Goal: Submit feedback/report problem

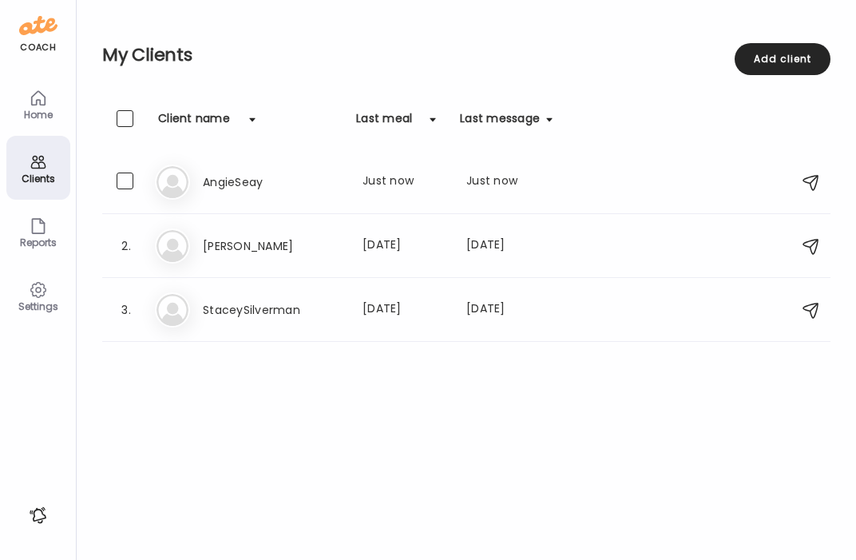
click at [240, 195] on div "An AngieSeay Last meal: Just now Last message: Just now I did for a bit last ni…" at bounding box center [469, 182] width 628 height 35
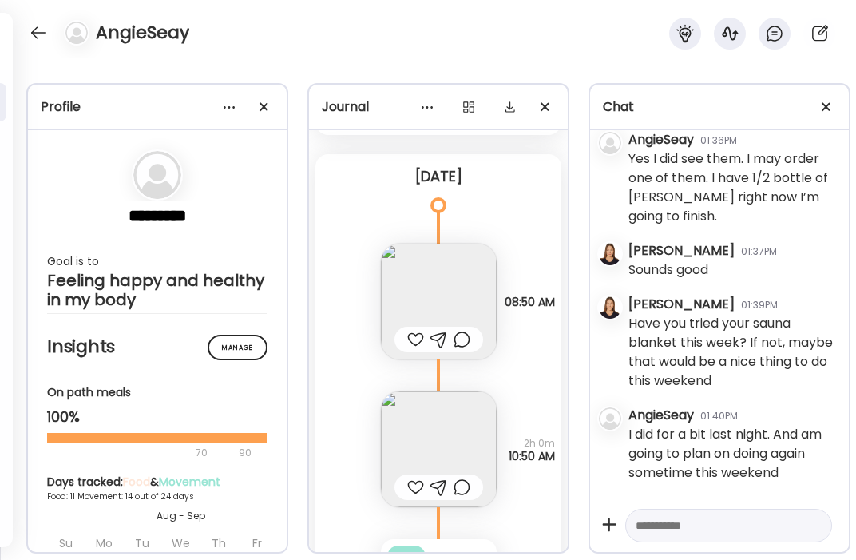
scroll to position [20826, 0]
click at [416, 327] on div at bounding box center [415, 336] width 17 height 19
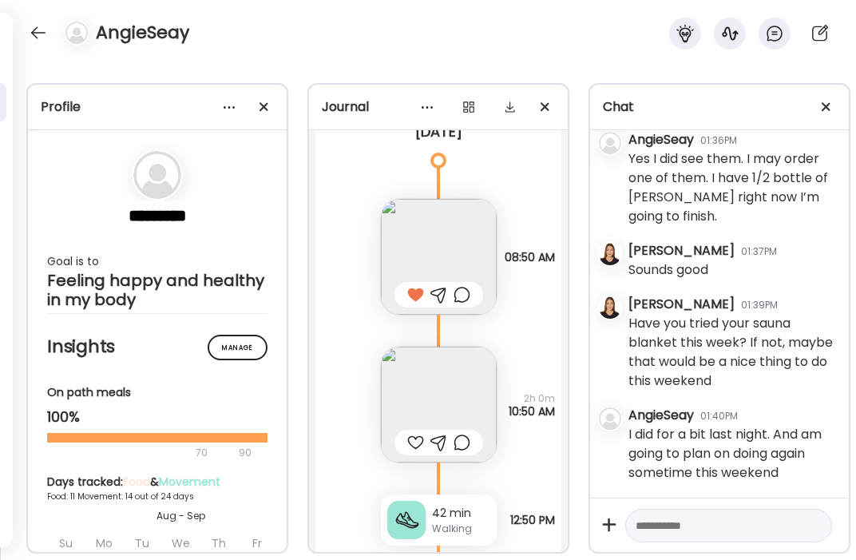
scroll to position [20870, 0]
click at [446, 346] on img at bounding box center [439, 402] width 116 height 116
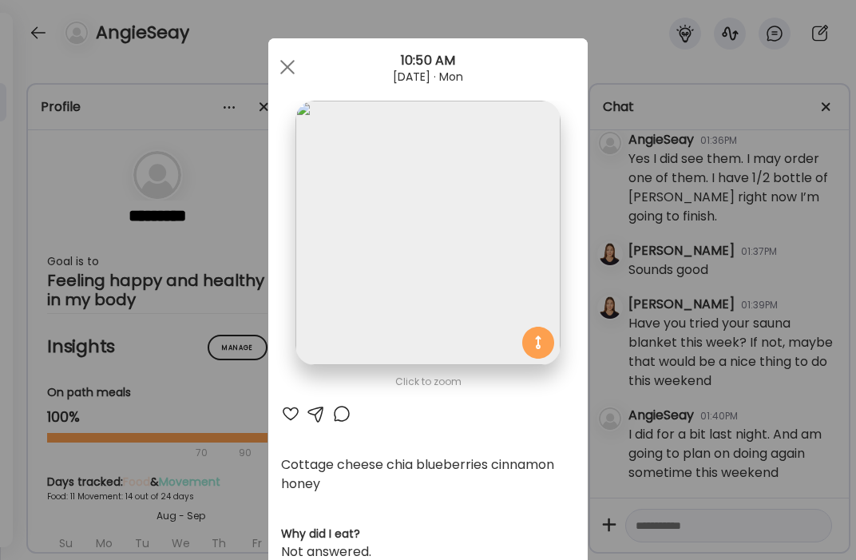
click at [292, 417] on div at bounding box center [290, 413] width 19 height 19
click at [294, 63] on div at bounding box center [288, 67] width 32 height 32
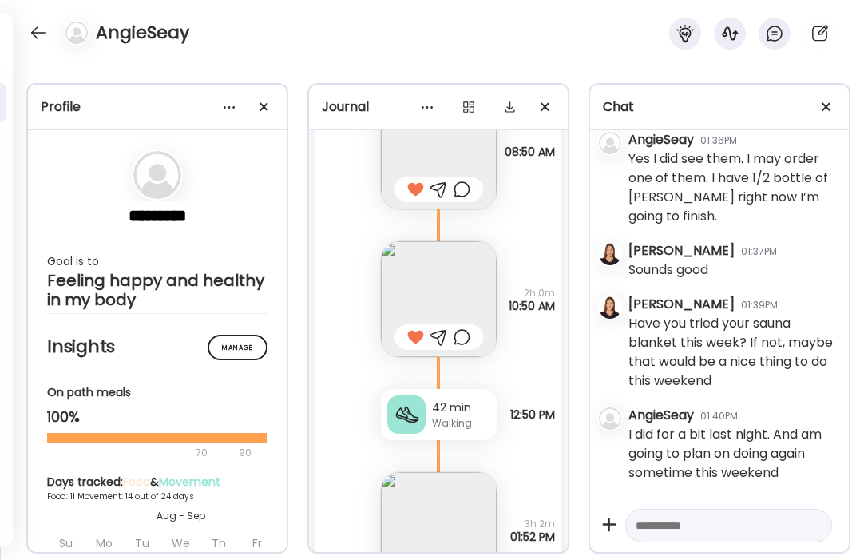
scroll to position [21128, 0]
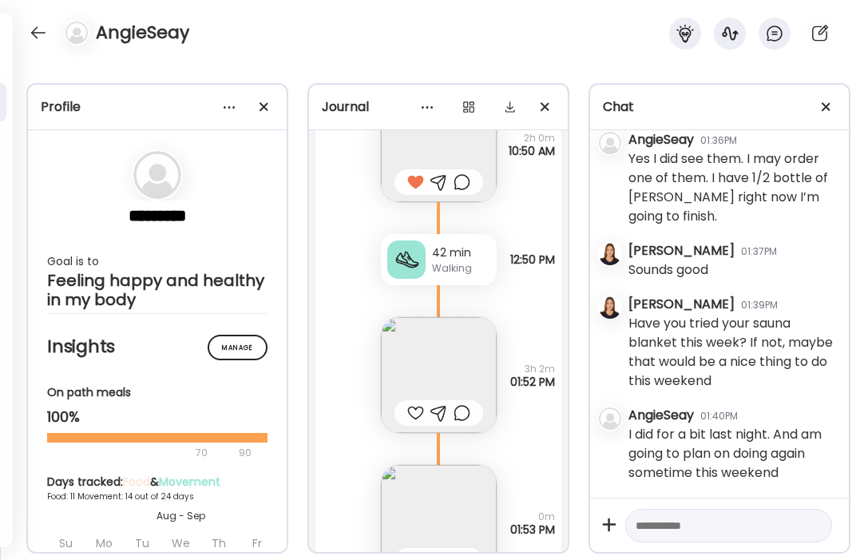
click at [454, 359] on img at bounding box center [439, 375] width 116 height 116
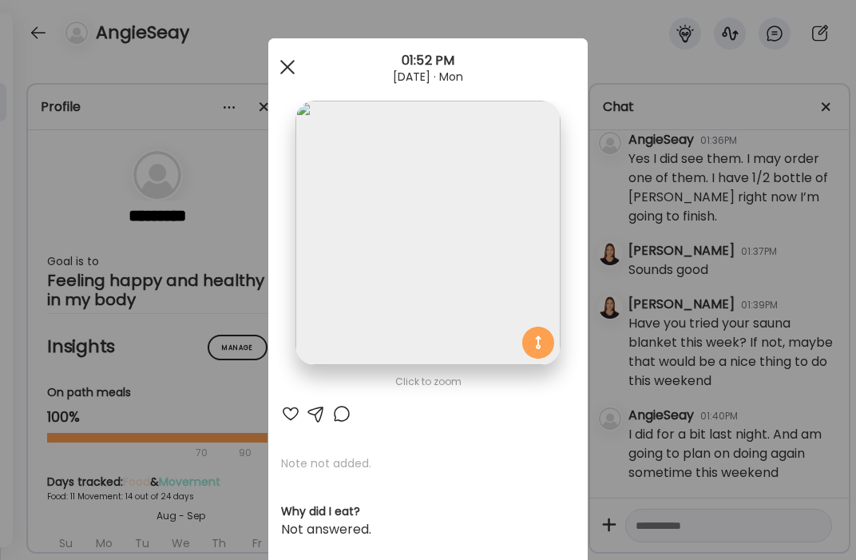
click at [288, 66] on span at bounding box center [287, 67] width 14 height 14
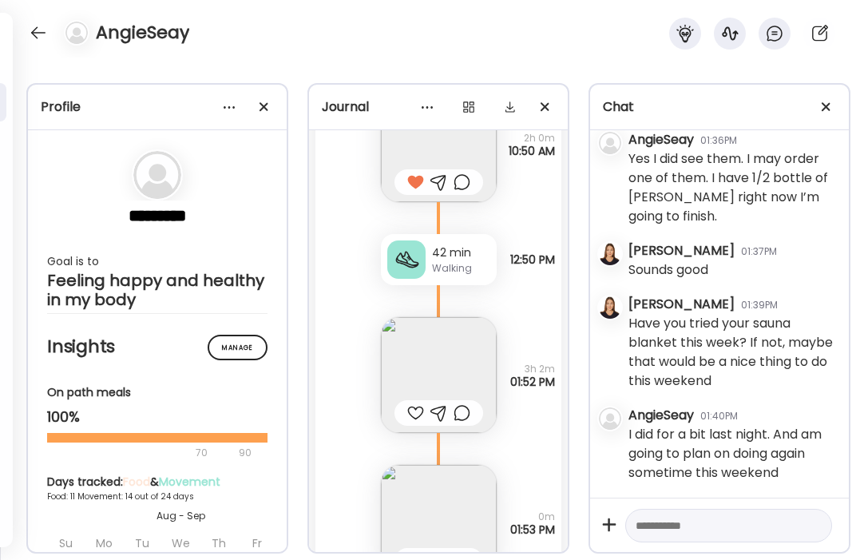
click at [415, 403] on div at bounding box center [415, 412] width 17 height 19
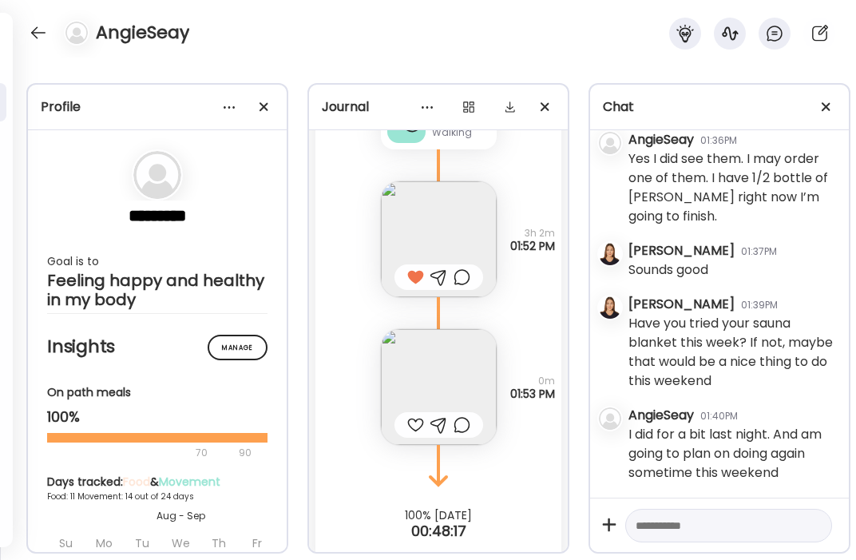
scroll to position [21272, 0]
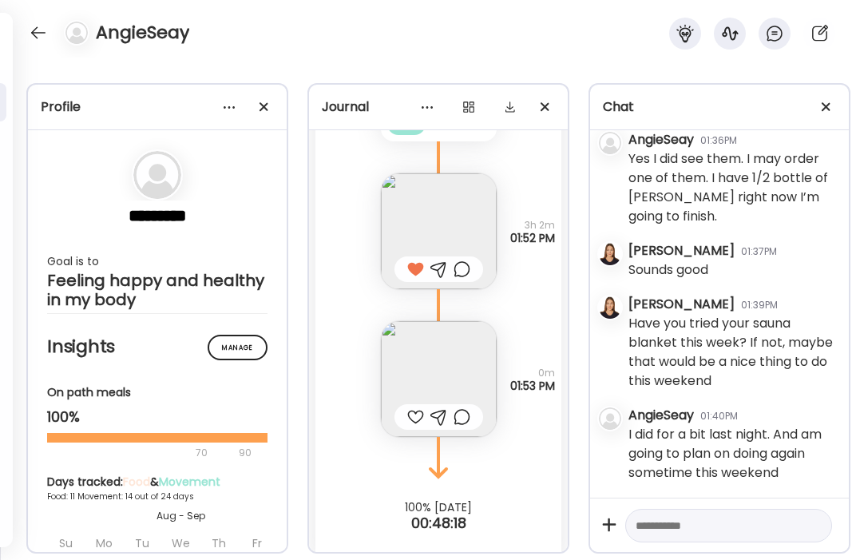
click at [462, 337] on img at bounding box center [439, 379] width 116 height 116
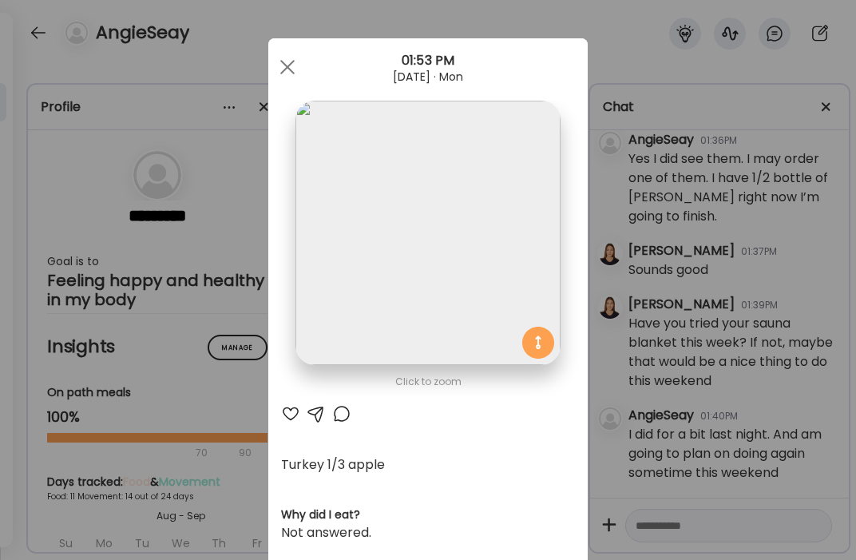
click at [290, 412] on div at bounding box center [290, 413] width 19 height 19
click at [292, 70] on span at bounding box center [287, 67] width 14 height 14
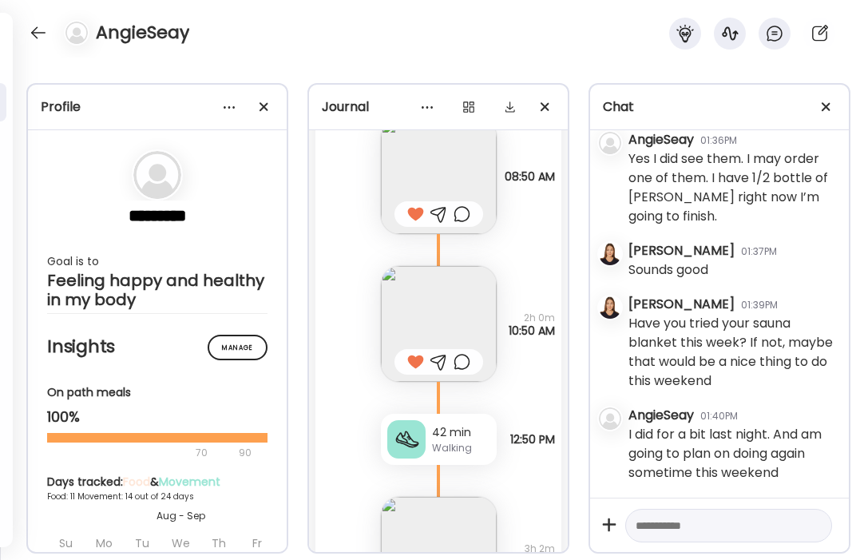
scroll to position [20958, 0]
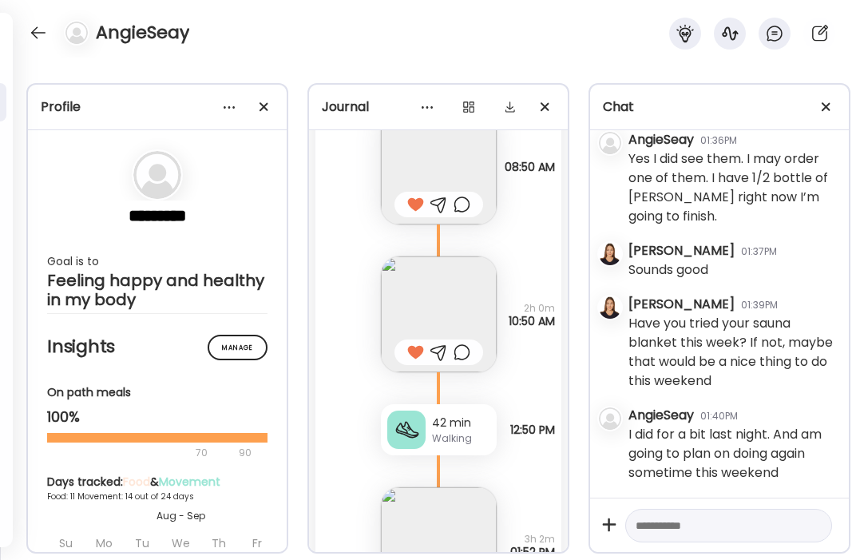
click at [447, 294] on img at bounding box center [439, 314] width 116 height 116
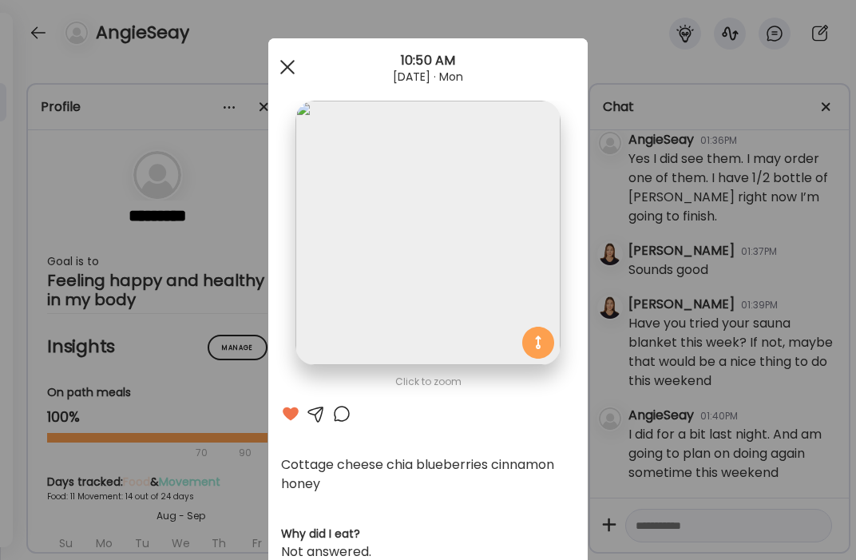
click at [284, 69] on span at bounding box center [287, 67] width 14 height 14
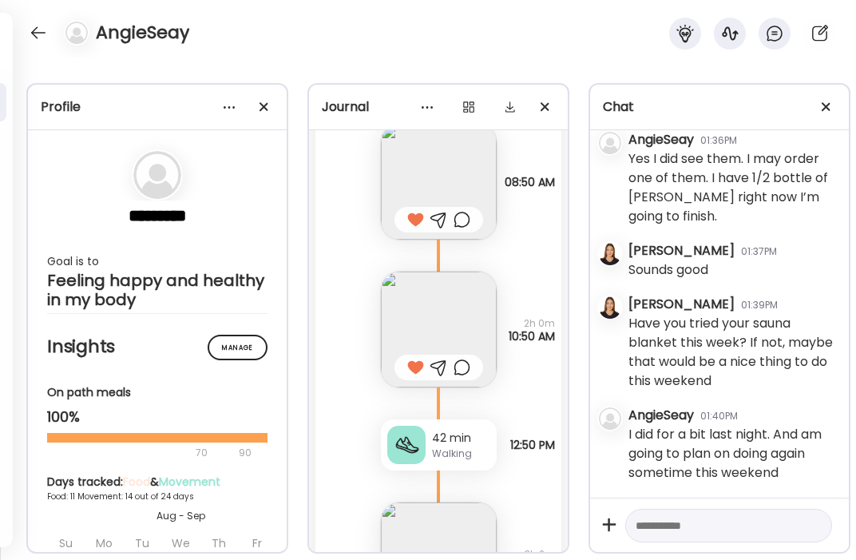
scroll to position [21272, 0]
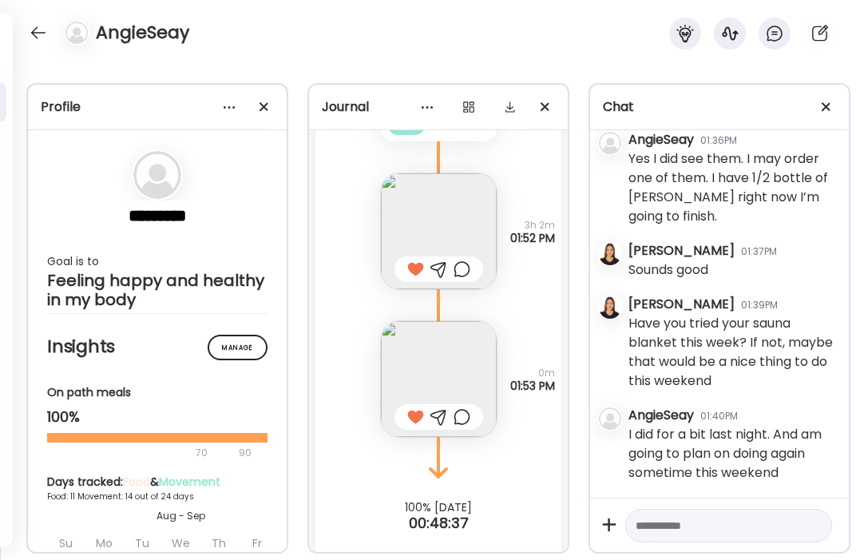
click at [713, 521] on textarea at bounding box center [714, 525] width 157 height 19
click at [715, 510] on textarea "**********" at bounding box center [714, 516] width 157 height 38
type textarea "**********"
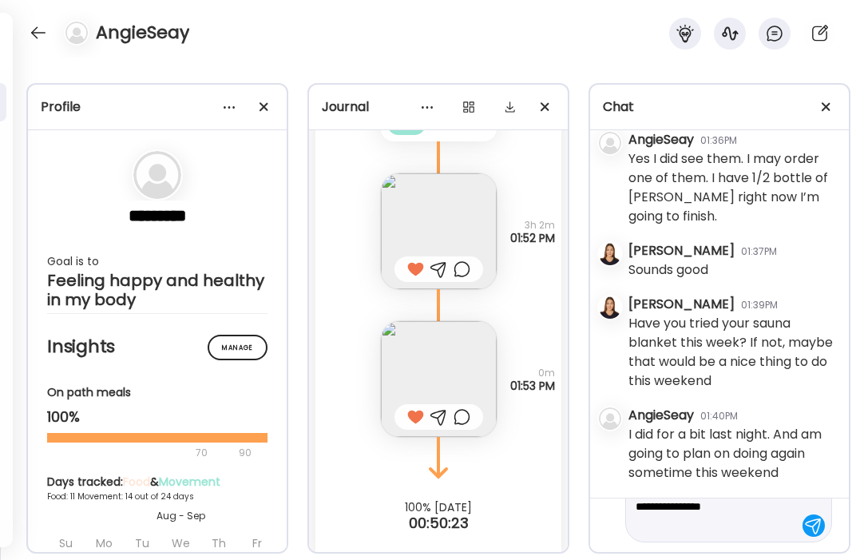
click at [817, 526] on div at bounding box center [814, 525] width 22 height 22
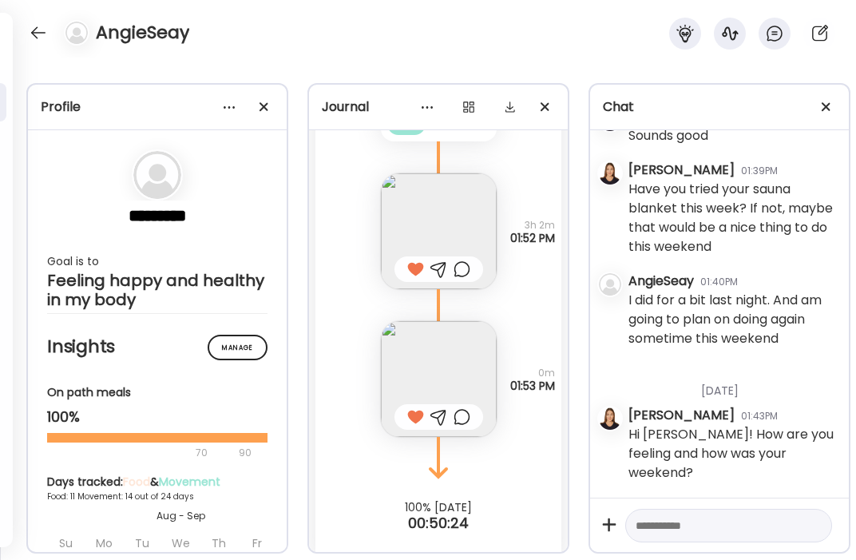
scroll to position [187507, 0]
click at [661, 522] on textarea at bounding box center [714, 525] width 157 height 19
type textarea "**********"
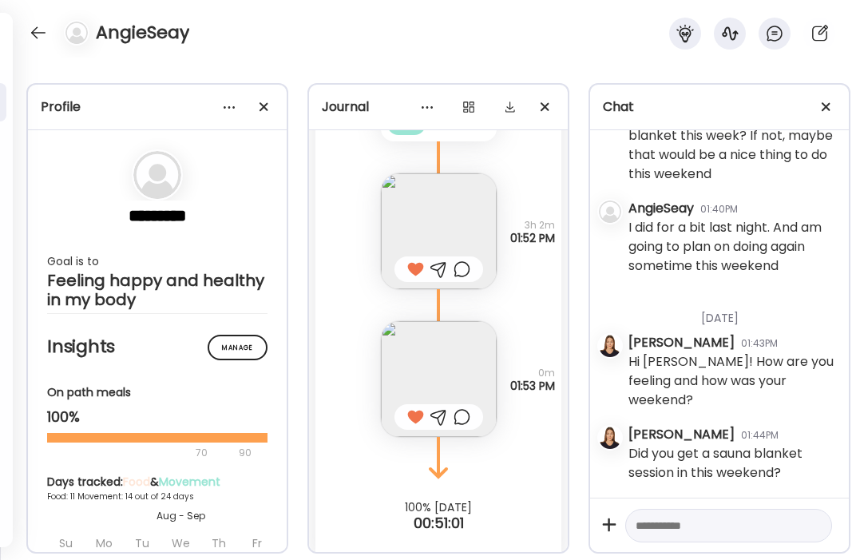
scroll to position [187579, 0]
click at [42, 33] on div at bounding box center [39, 33] width 26 height 26
